Goal: Task Accomplishment & Management: Manage account settings

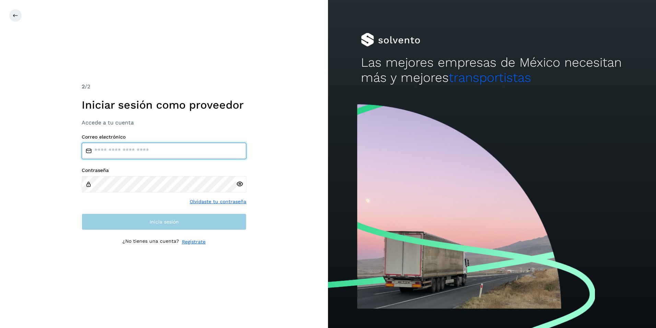
type input "**********"
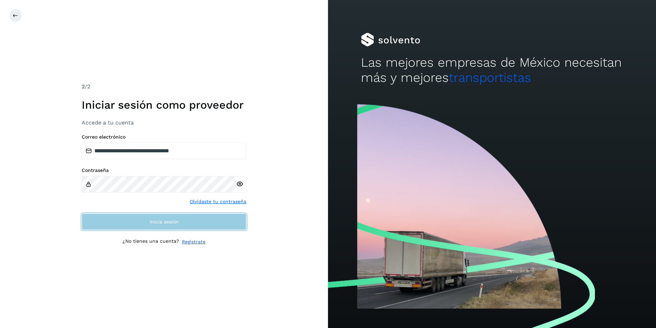
click at [148, 213] on button "Inicia sesión" at bounding box center [164, 221] width 165 height 16
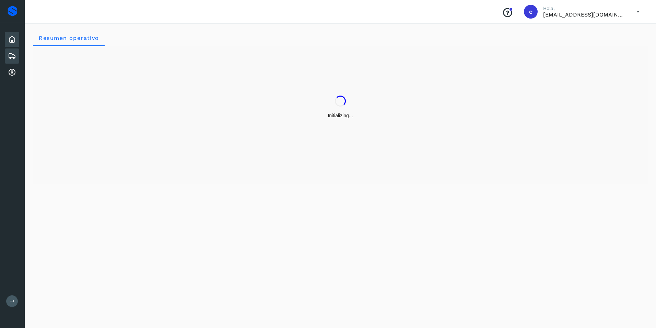
click at [16, 58] on div "Embarques" at bounding box center [12, 55] width 14 height 15
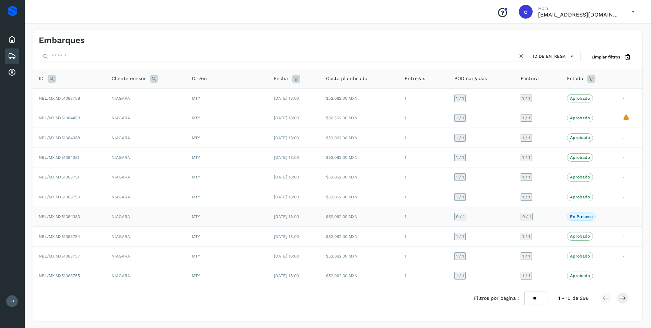
click at [491, 215] on td "0 / 1" at bounding box center [482, 217] width 67 height 20
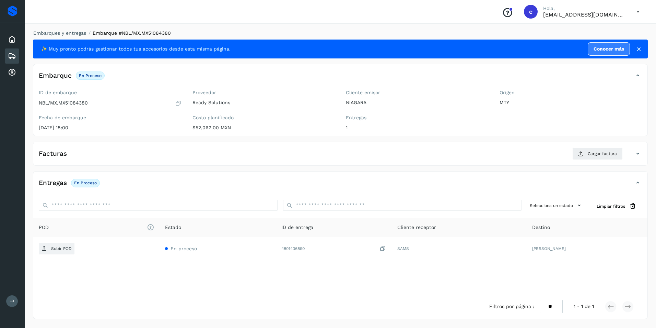
click at [441, 217] on div "Selecciona un estado Limpiar filtros" at bounding box center [340, 206] width 615 height 24
click at [14, 58] on icon at bounding box center [12, 56] width 8 height 8
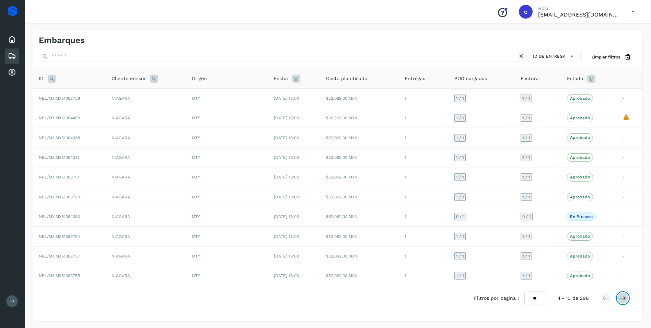
click at [625, 299] on icon at bounding box center [623, 297] width 7 height 7
click at [606, 298] on icon at bounding box center [606, 297] width 7 height 7
click at [552, 217] on td "0 / 1" at bounding box center [538, 217] width 46 height 20
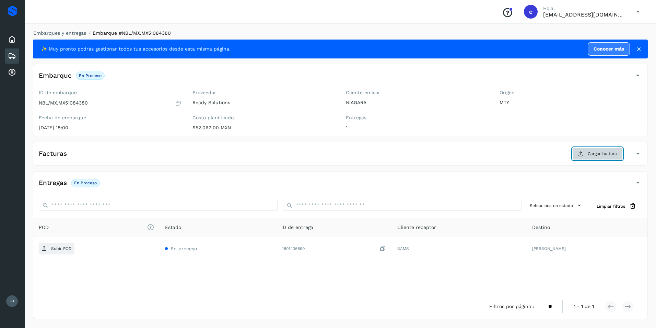
click at [604, 150] on button "Cargar factura" at bounding box center [598, 153] width 50 height 12
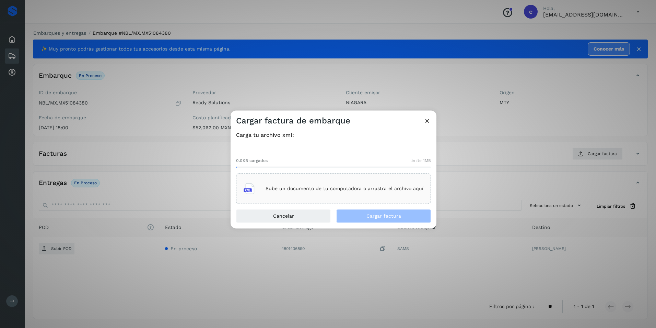
click at [318, 180] on div "Sube un documento de tu computadora o arrastra el archivo aquí" at bounding box center [334, 188] width 180 height 19
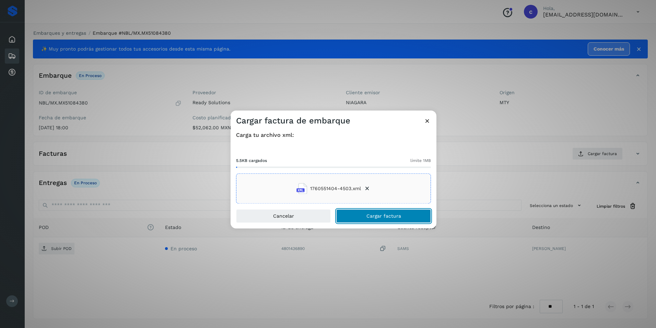
click at [367, 217] on span "Cargar factura" at bounding box center [384, 216] width 35 height 5
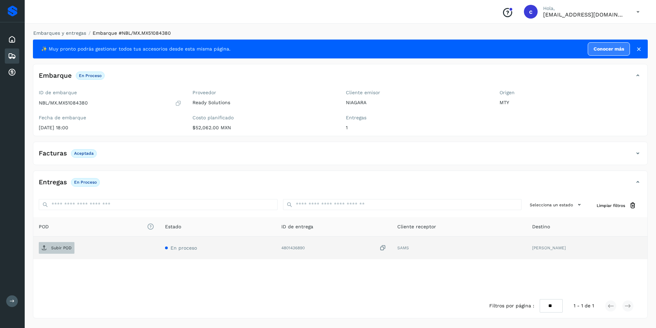
click at [55, 246] on p "Subir POD" at bounding box center [61, 247] width 21 height 5
click at [65, 247] on button "PDF" at bounding box center [56, 248] width 34 height 12
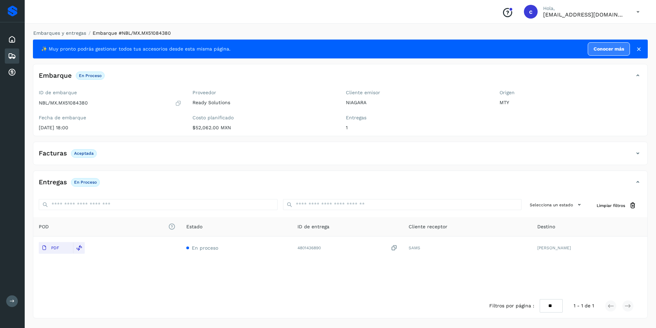
click at [14, 62] on div "Embarques" at bounding box center [12, 55] width 14 height 15
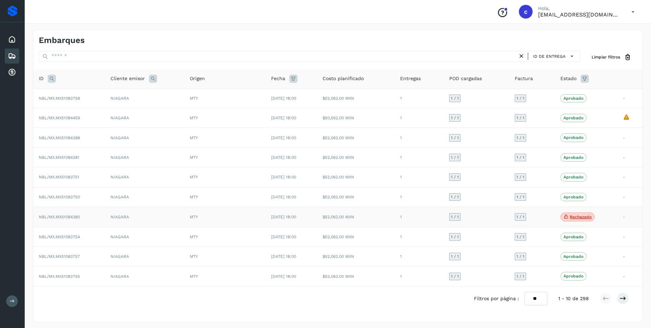
click at [555, 217] on td "1 / 1" at bounding box center [532, 217] width 46 height 20
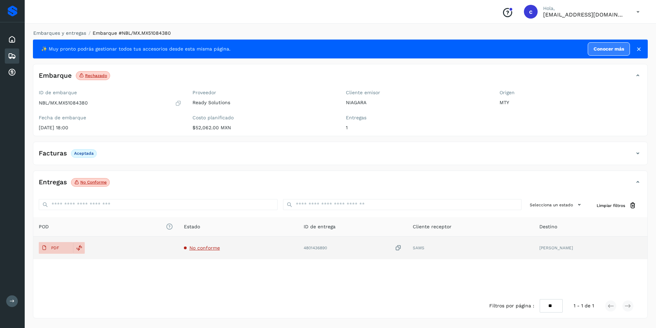
click at [208, 248] on span "No conforme" at bounding box center [205, 247] width 31 height 5
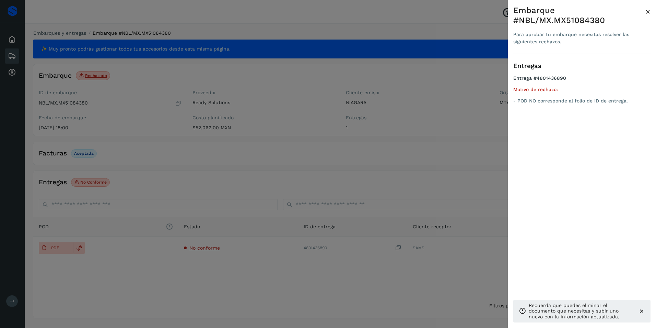
click at [565, 140] on div "Entregas Entrega #4801436890 Motivo de rechazo: - POD NO corresponde al folio d…" at bounding box center [582, 193] width 137 height 279
click at [151, 55] on div at bounding box center [328, 164] width 656 height 328
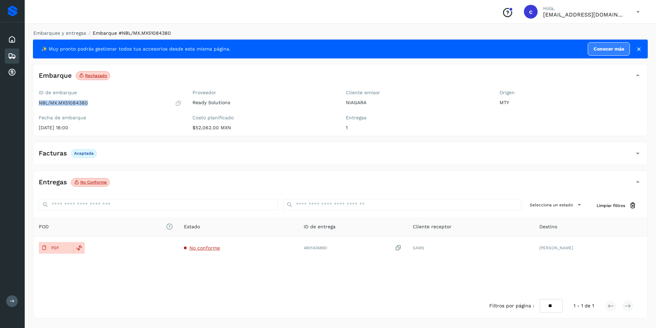
drag, startPoint x: 90, startPoint y: 102, endPoint x: 36, endPoint y: 103, distance: 53.9
click at [36, 103] on div "ID de embarque NBL/MX.MX51084380 Fecha de embarque [DATE] 18:00" at bounding box center [110, 111] width 154 height 49
copy p "NBL/MX.MX51084380"
click at [639, 10] on icon at bounding box center [638, 12] width 14 height 14
click at [589, 25] on div "Cerrar sesión" at bounding box center [604, 30] width 82 height 13
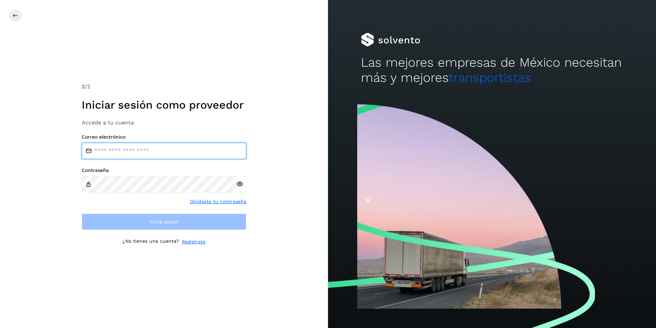
type input "**********"
